Goal: Information Seeking & Learning: Learn about a topic

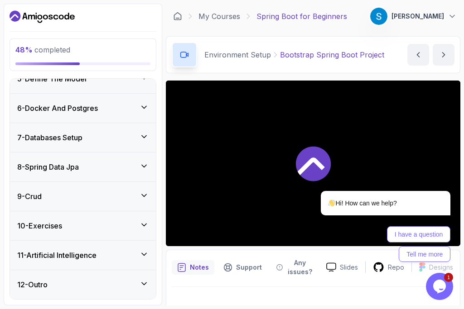
click at [96, 169] on div "8 - Spring Data Jpa" at bounding box center [82, 167] width 131 height 11
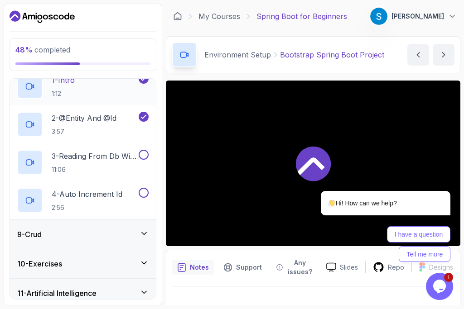
scroll to position [132, 0]
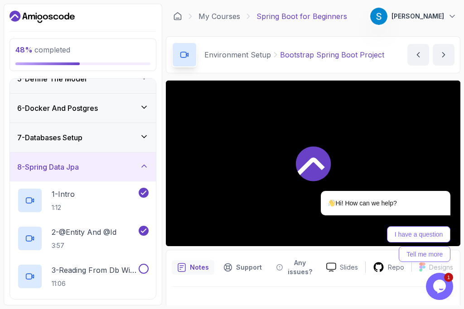
click at [143, 138] on icon at bounding box center [143, 136] width 9 height 9
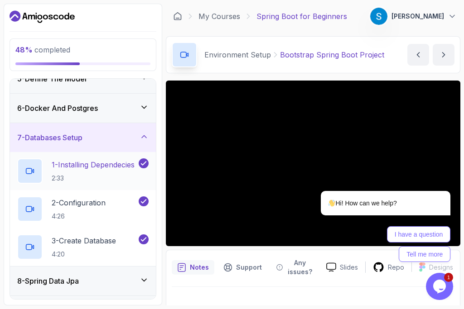
click at [102, 160] on p "1 - Installing Dependecies" at bounding box center [93, 164] width 83 height 11
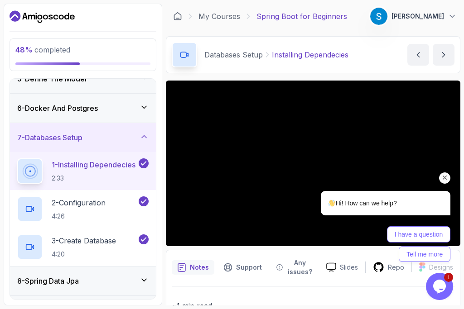
click at [448, 177] on icon "Chat attention grabber" at bounding box center [444, 178] width 8 height 8
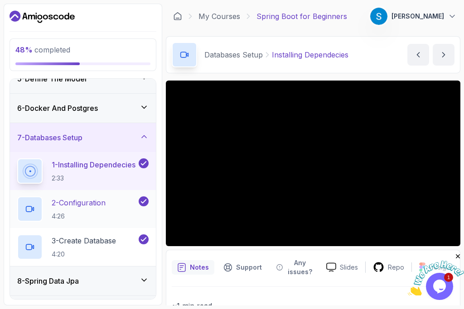
click at [62, 202] on p "2 - Configuration" at bounding box center [79, 202] width 54 height 11
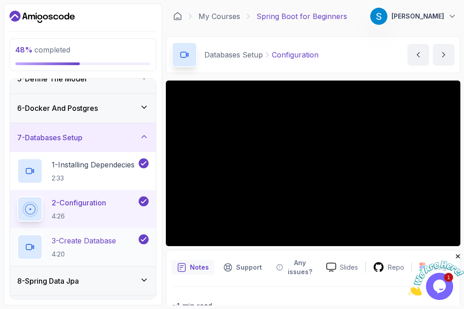
click at [85, 241] on p "3 - Create Database" at bounding box center [84, 240] width 64 height 11
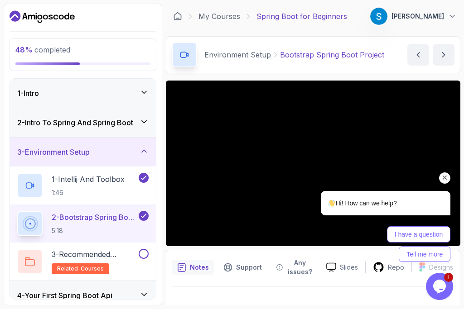
click at [445, 177] on icon "Chat attention grabber" at bounding box center [444, 178] width 8 height 8
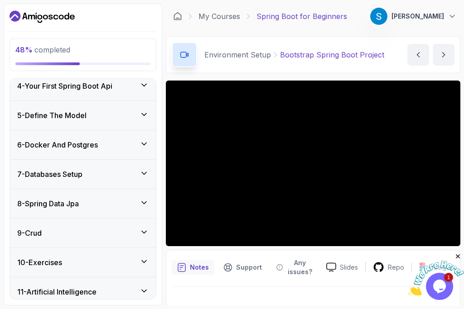
scroll to position [246, 0]
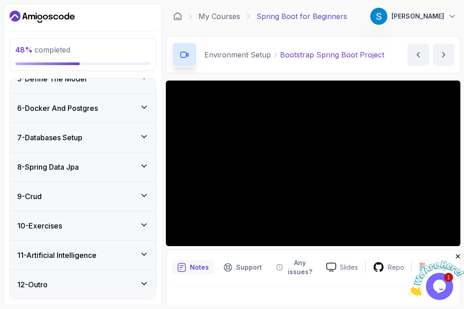
click at [144, 143] on div "7 - Databases Setup" at bounding box center [83, 137] width 146 height 29
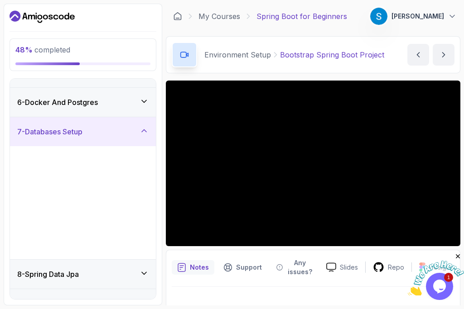
scroll to position [132, 0]
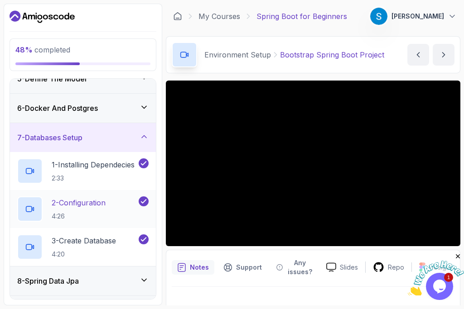
click at [110, 217] on div "2 - Configuration 4:26" at bounding box center [77, 208] width 120 height 25
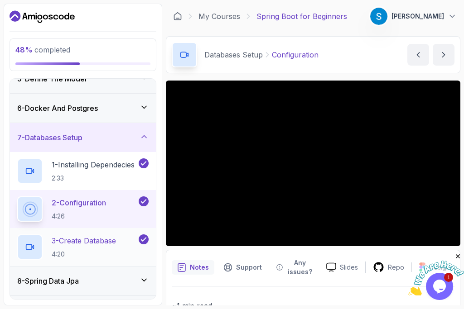
click at [90, 244] on p "3 - Create Database" at bounding box center [84, 240] width 64 height 11
